Goal: Book appointment/travel/reservation

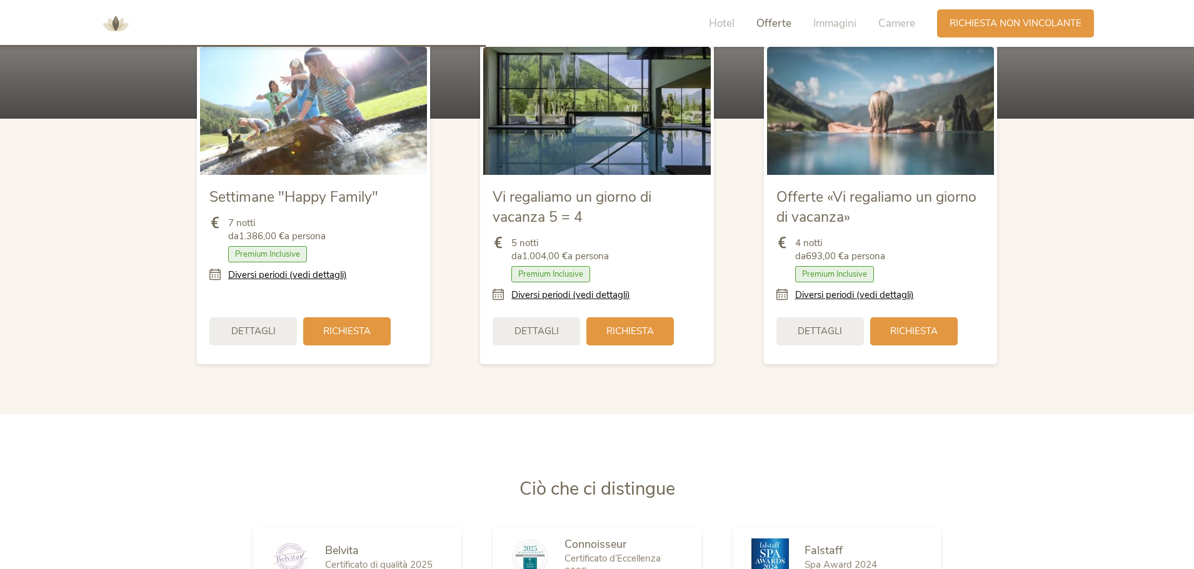
scroll to position [1562, 0]
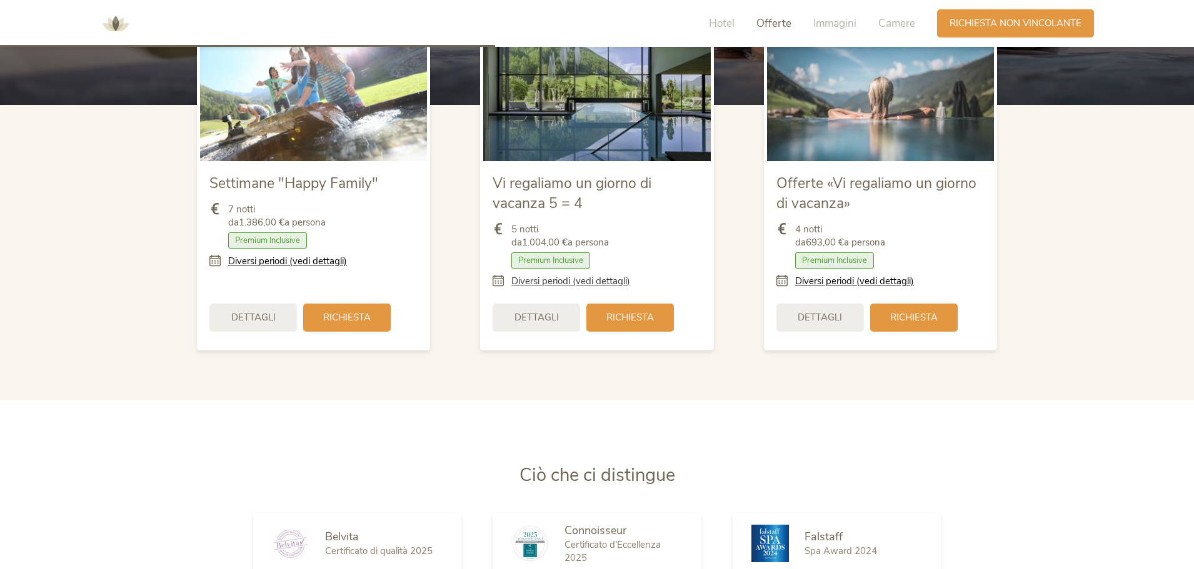
click at [587, 281] on link "Diversi periodi (vedi dettagli)" at bounding box center [570, 281] width 119 height 13
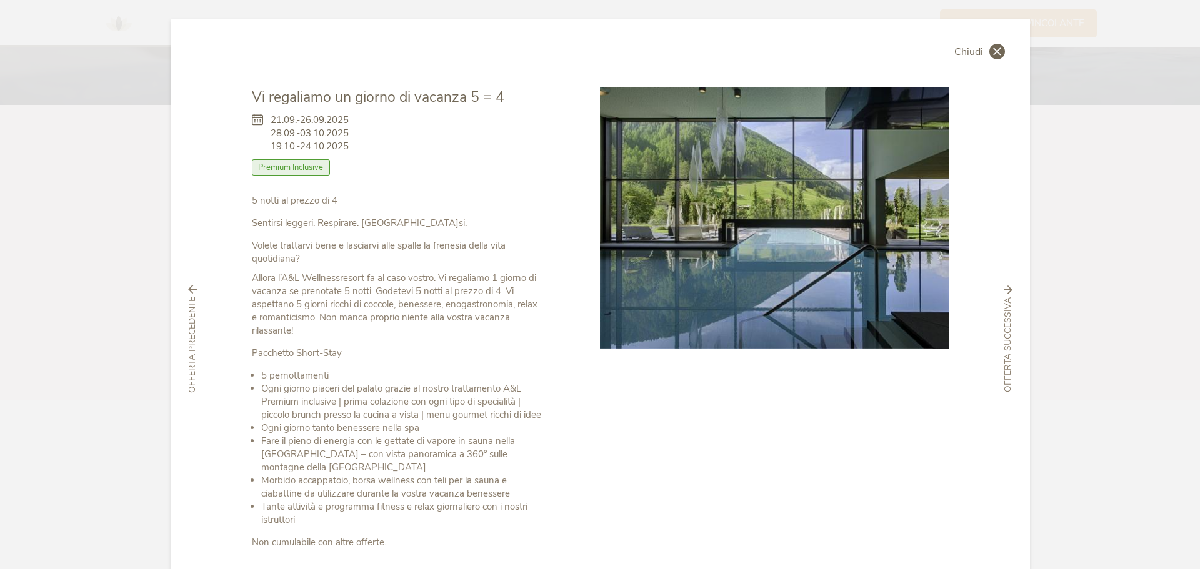
click at [992, 54] on icon at bounding box center [997, 52] width 16 height 16
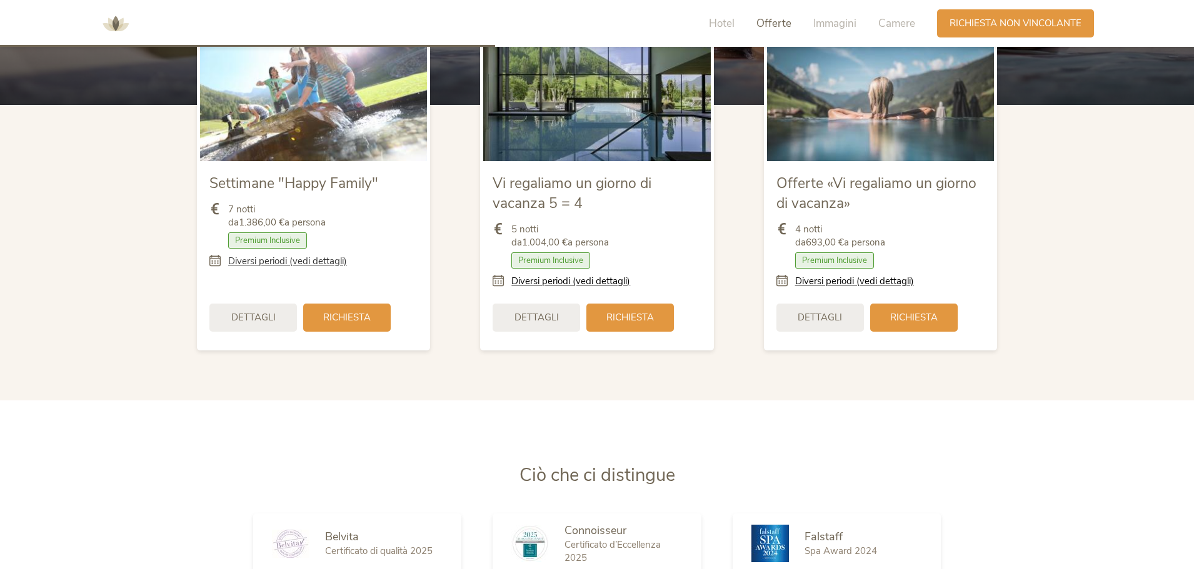
click at [298, 264] on link "Diversi periodi (vedi dettagli)" at bounding box center [287, 261] width 119 height 13
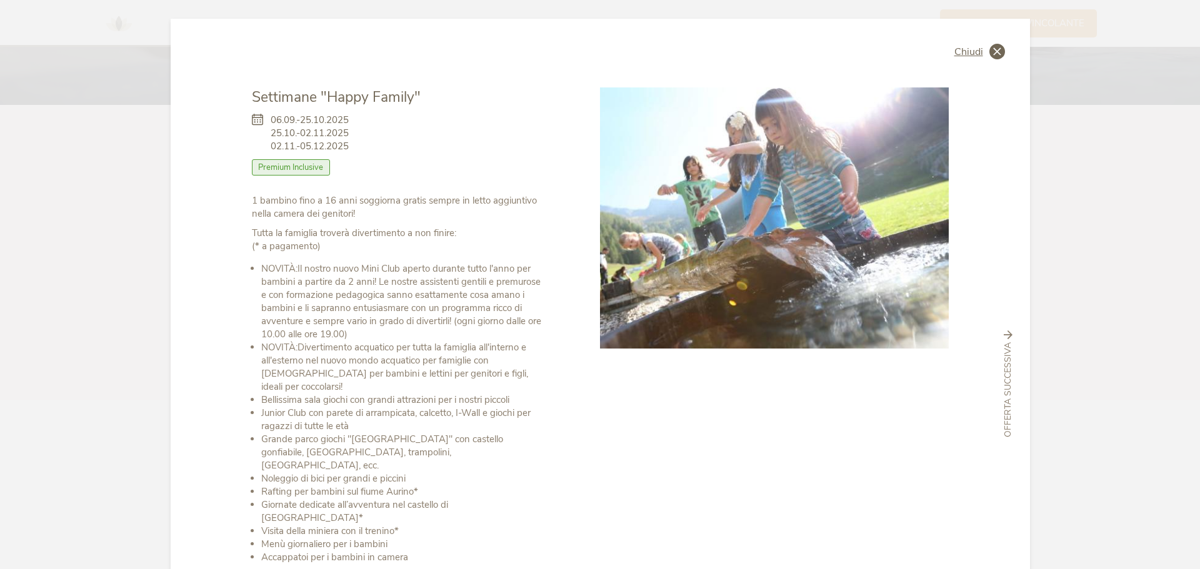
click at [989, 51] on icon at bounding box center [997, 52] width 16 height 16
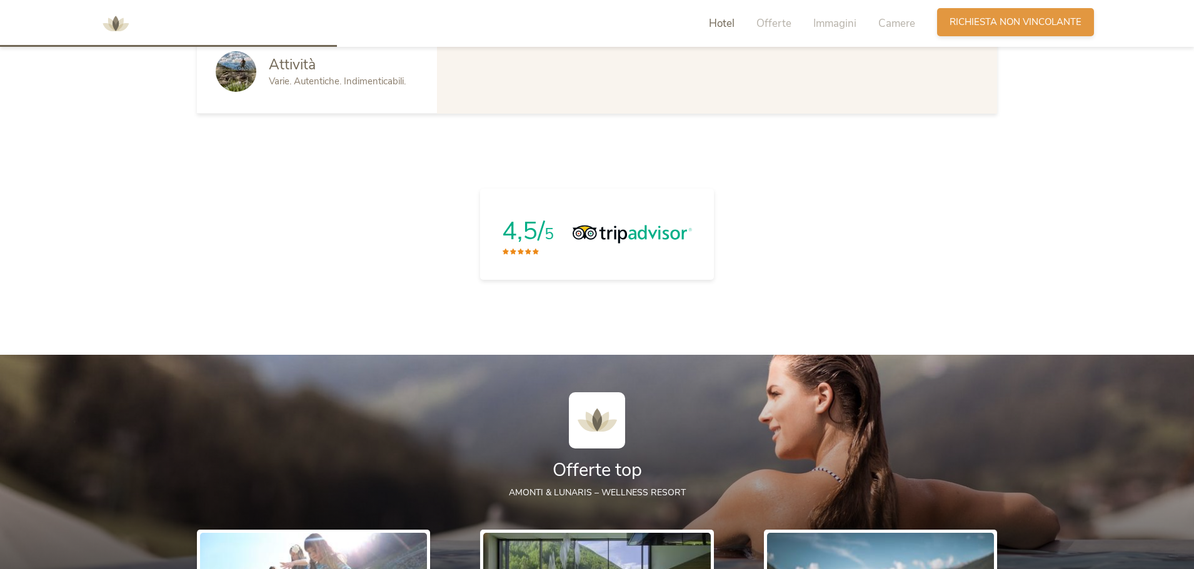
click at [1007, 35] on div "Richiesta Richiesta non vincolante" at bounding box center [1015, 22] width 157 height 28
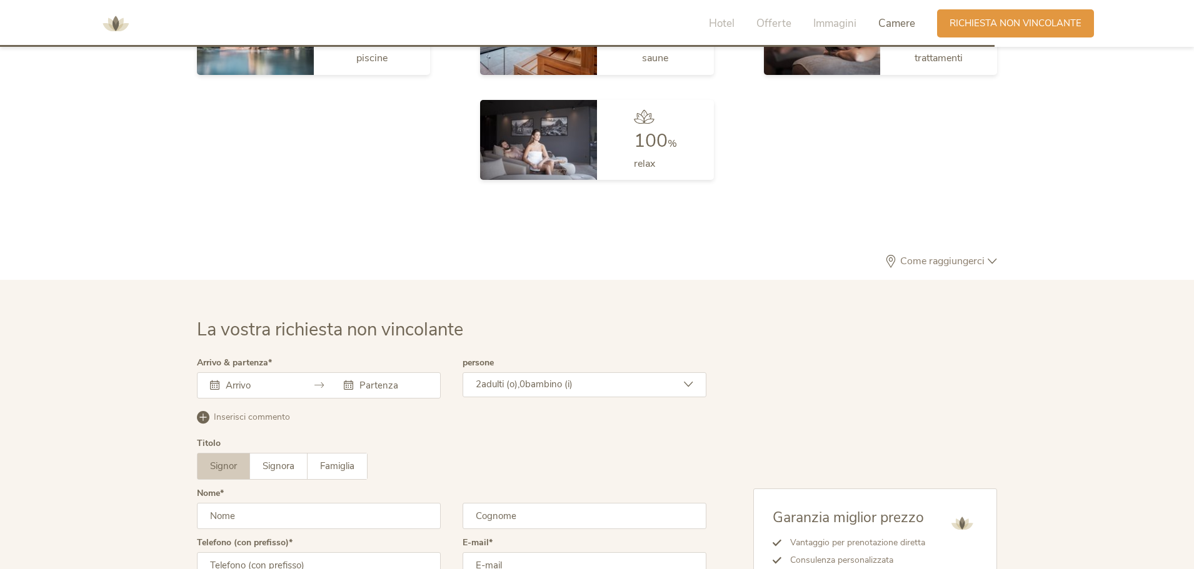
scroll to position [3765, 0]
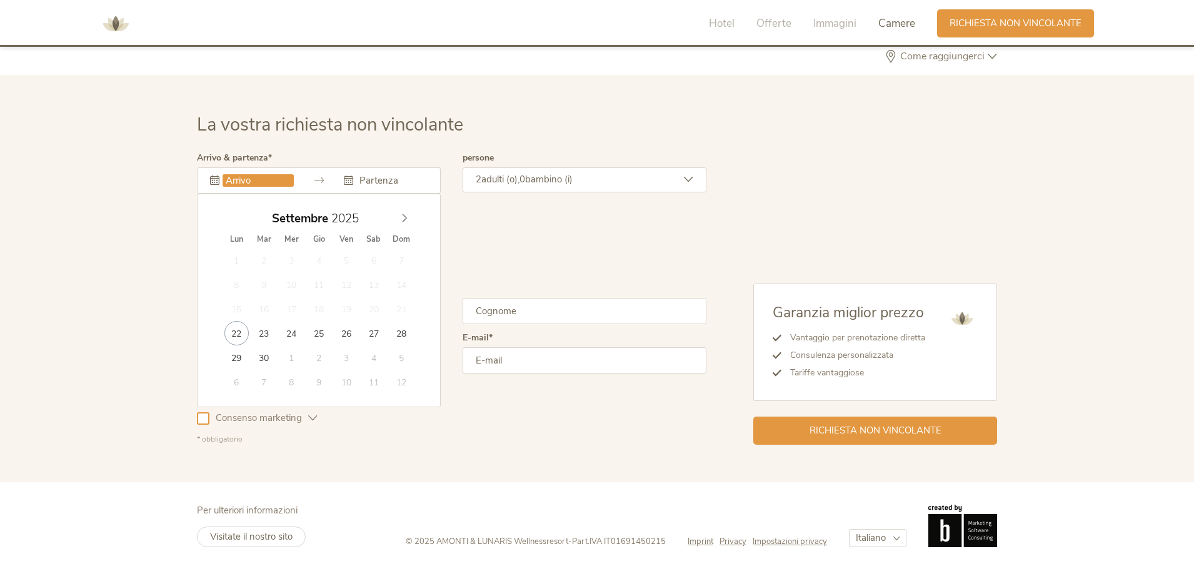
click at [252, 182] on input "text" at bounding box center [257, 180] width 71 height 12
click at [401, 217] on icon at bounding box center [404, 218] width 9 height 9
type input "13.12.2025"
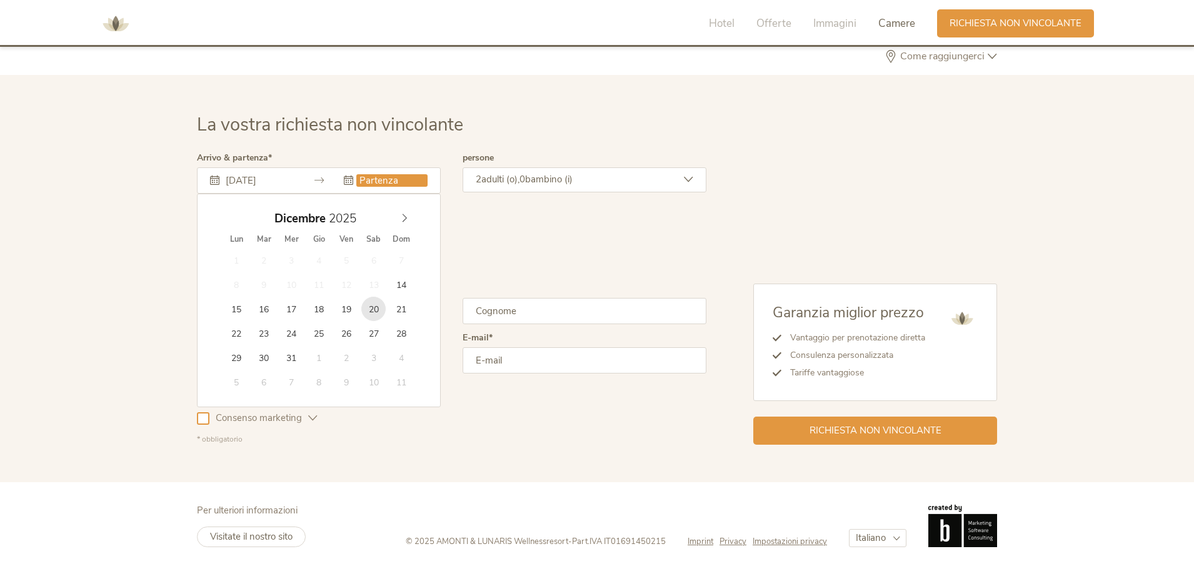
type input "20.12.2025"
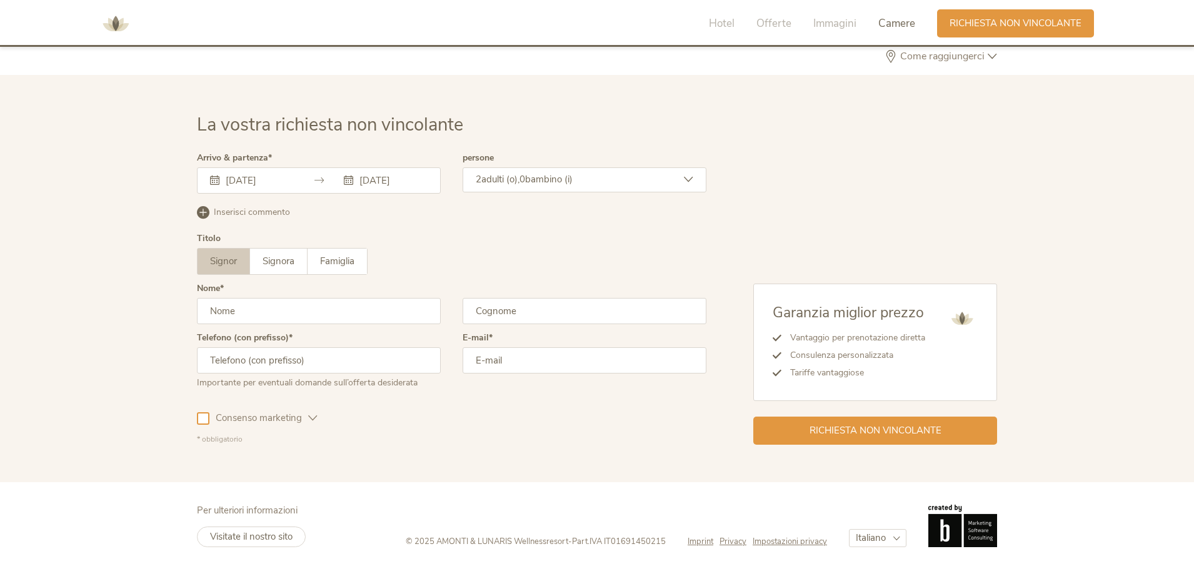
click at [534, 187] on div "2 adulti (o), 0 bambino (i)" at bounding box center [584, 179] width 244 height 25
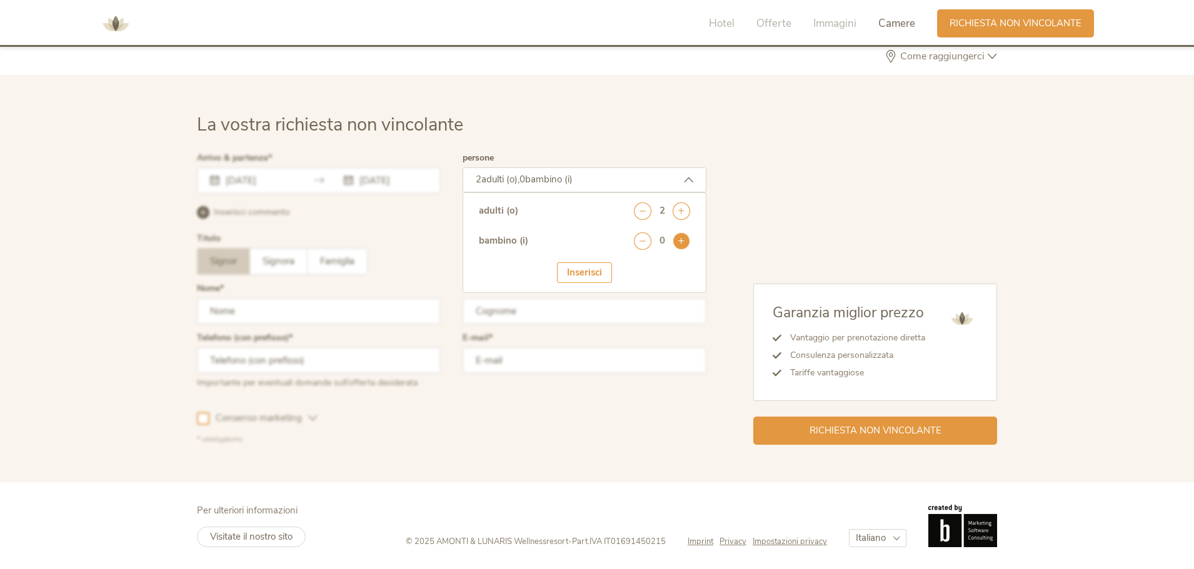
click at [678, 241] on icon at bounding box center [680, 240] width 17 height 17
click at [668, 274] on select "seleziona 0 1 2 3 4 5 6 7 8 9 10 11 12 13 14 15 16 17" at bounding box center [659, 275] width 62 height 21
select select "5"
click at [628, 265] on select "seleziona 0 1 2 3 4 5 6 7 8 9 10 11 12 13 14 15 16 17" at bounding box center [659, 275] width 62 height 21
click at [390, 309] on div at bounding box center [452, 299] width 516 height 297
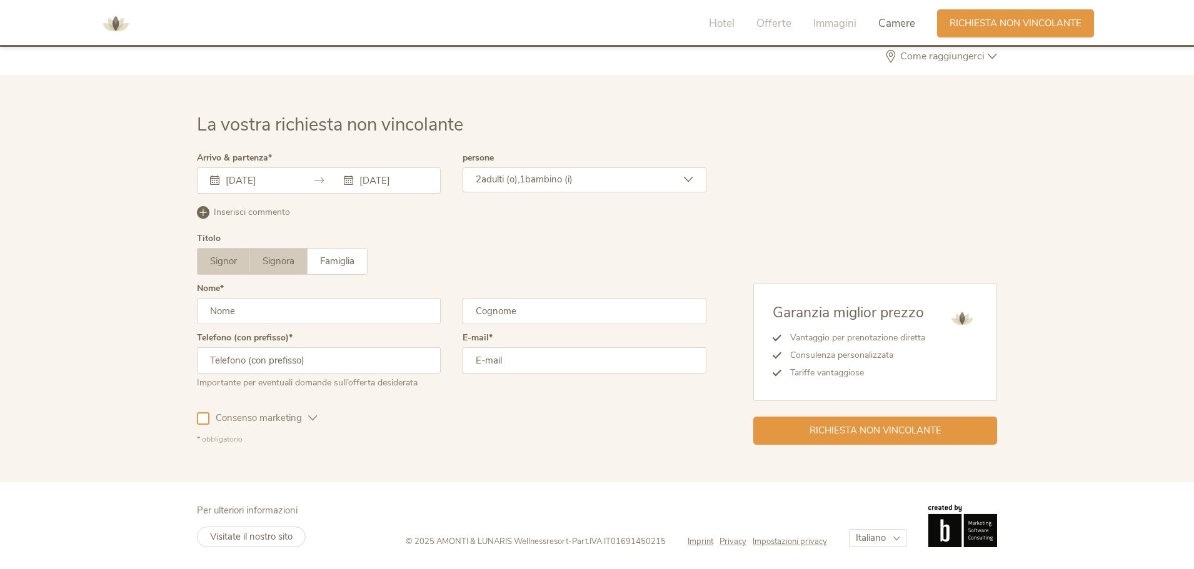
click at [292, 272] on label "Signora" at bounding box center [278, 262] width 57 height 26
click at [277, 318] on input "text" at bounding box center [319, 311] width 244 height 26
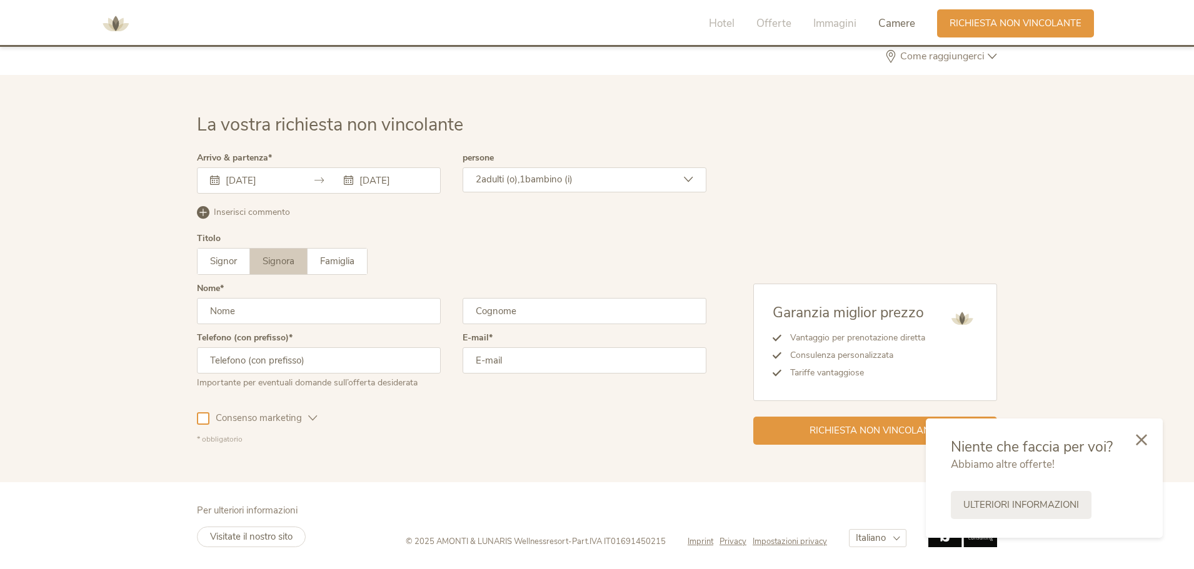
type input "Patricia"
click at [535, 303] on input "text" at bounding box center [584, 311] width 244 height 26
type input "Ceballos"
click at [306, 367] on input "text" at bounding box center [319, 360] width 244 height 26
type input "00393421860202"
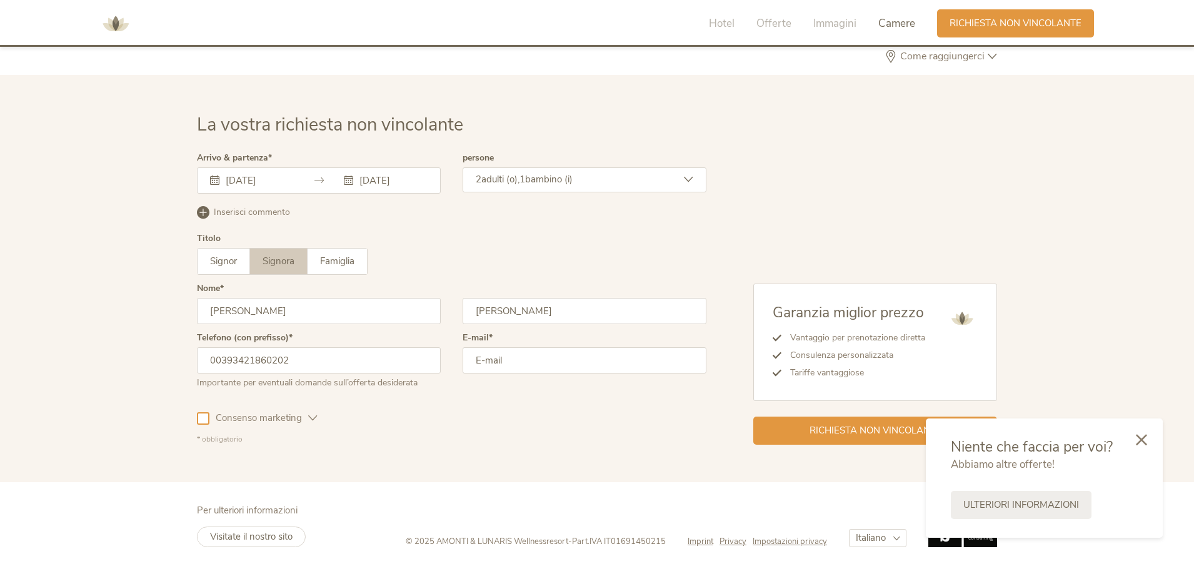
click at [489, 363] on input "email" at bounding box center [584, 360] width 244 height 26
type input "patriciace@gmail.com"
click at [200, 422] on div "La vostra richiesta non vincolante Arrivo & partenza 13.12.2025 20.12.2025 Dice…" at bounding box center [596, 278] width 825 height 332
click at [207, 420] on div at bounding box center [203, 418] width 12 height 12
click at [1141, 439] on icon at bounding box center [1141, 438] width 11 height 11
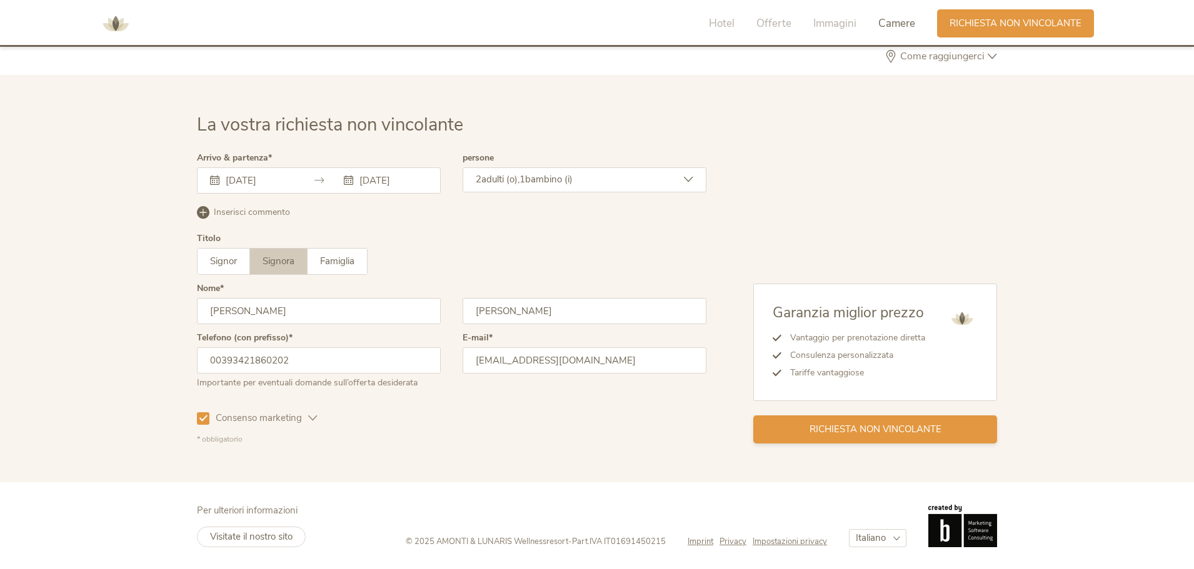
click at [817, 434] on span "Richiesta non vincolante" at bounding box center [875, 429] width 132 height 13
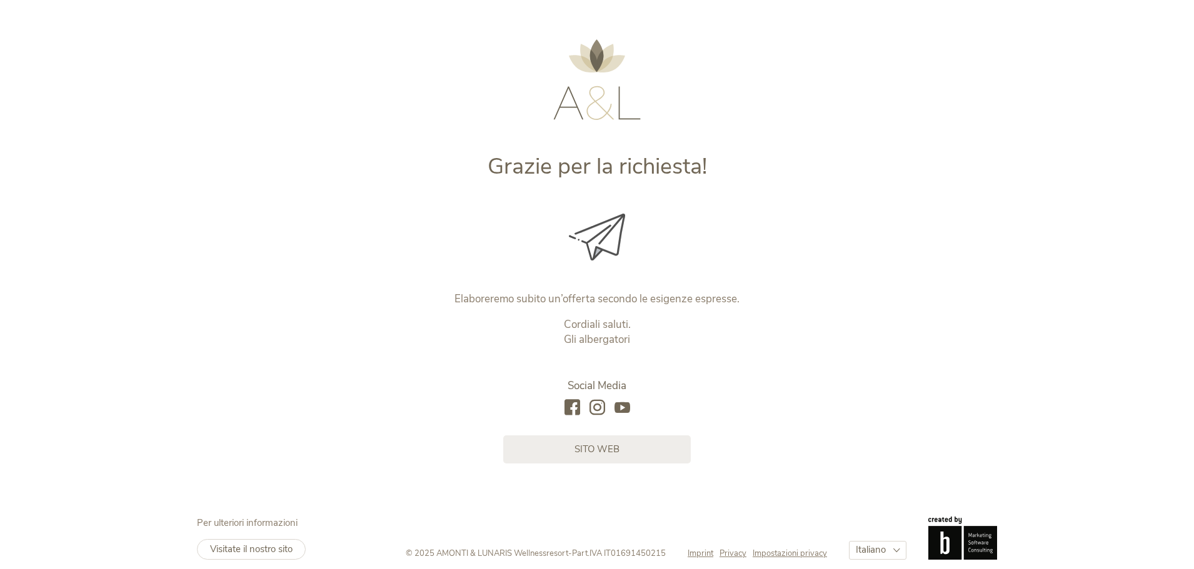
scroll to position [36, 0]
